Goal: Information Seeking & Learning: Learn about a topic

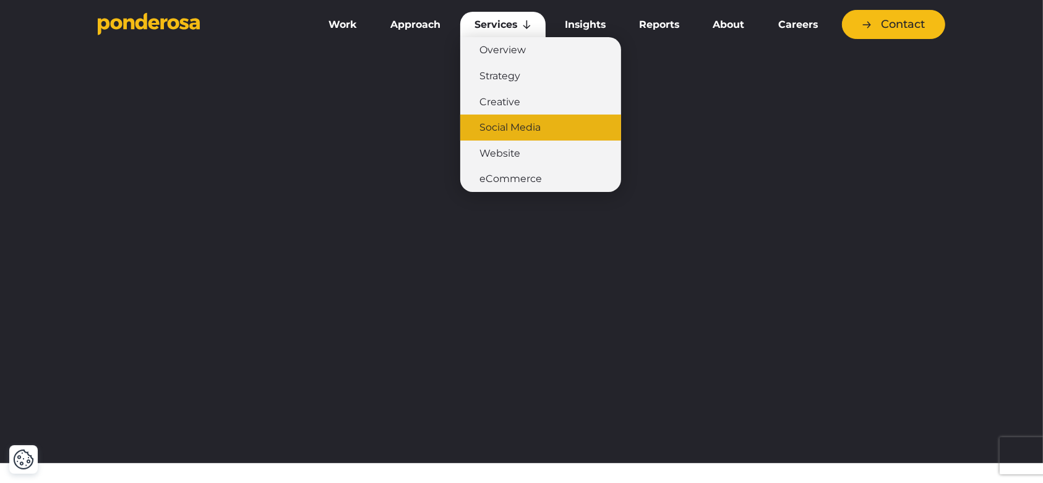
click at [551, 121] on link "Social Media" at bounding box center [540, 127] width 161 height 26
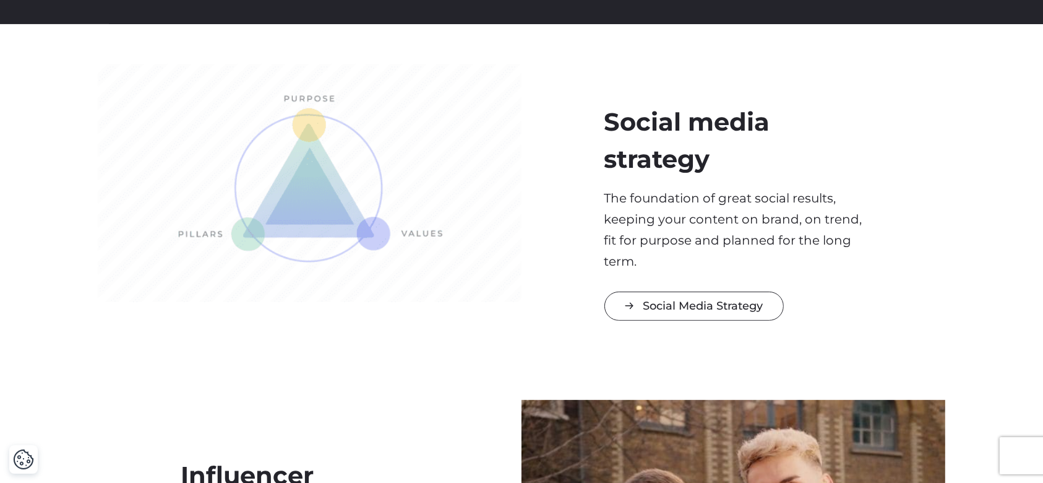
scroll to position [356, 0]
click at [389, 200] on img at bounding box center [310, 183] width 424 height 239
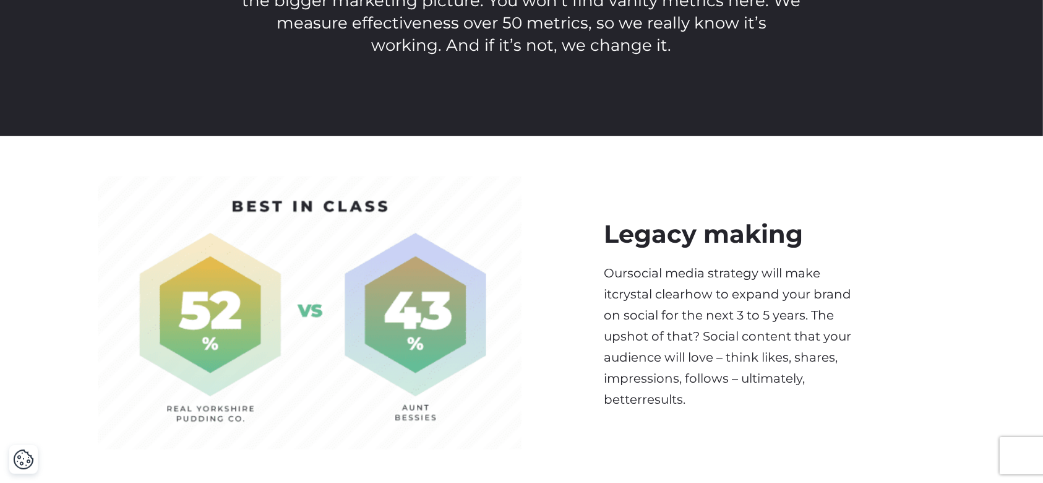
scroll to position [881, 0]
